Goal: Information Seeking & Learning: Learn about a topic

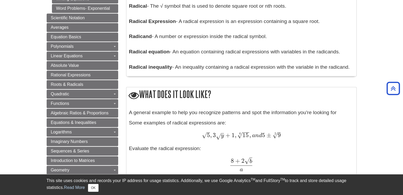
scroll to position [383, 0]
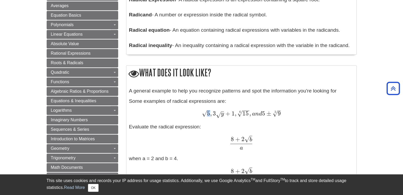
drag, startPoint x: 202, startPoint y: 113, endPoint x: 207, endPoint y: 114, distance: 4.8
click at [207, 116] on span "5 – √" at bounding box center [205, 116] width 8 height 0
click at [202, 123] on div "A general example to help you recognize patterns and spot the information you'r…" at bounding box center [241, 171] width 224 height 168
drag, startPoint x: 202, startPoint y: 114, endPoint x: 207, endPoint y: 114, distance: 4.8
click at [207, 116] on span "5 – √" at bounding box center [205, 116] width 8 height 0
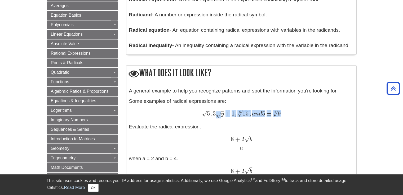
drag, startPoint x: 216, startPoint y: 115, endPoint x: 222, endPoint y: 118, distance: 6.9
click at [222, 118] on span "5 – √ , 3 y √ + 1 , 15 − − √ 6 , a n d 5 ± 9 – √ 2" at bounding box center [240, 114] width 79 height 8
click at [216, 115] on span "√" at bounding box center [218, 114] width 5 height 7
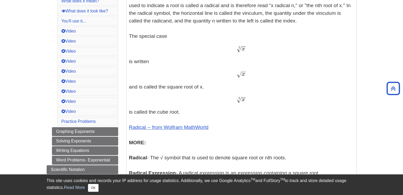
scroll to position [198, 0]
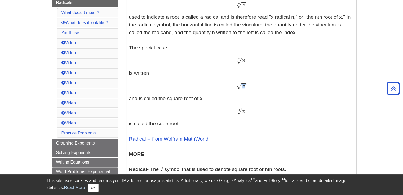
drag, startPoint x: 237, startPoint y: 87, endPoint x: 243, endPoint y: 88, distance: 6.4
click at [243, 88] on span "x − − √" at bounding box center [240, 88] width 9 height 0
click at [226, 63] on div "x − − √ 2 x 2" at bounding box center [241, 61] width 224 height 8
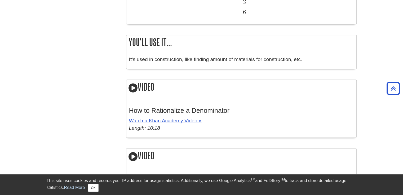
scroll to position [688, 0]
